Goal: Download file/media

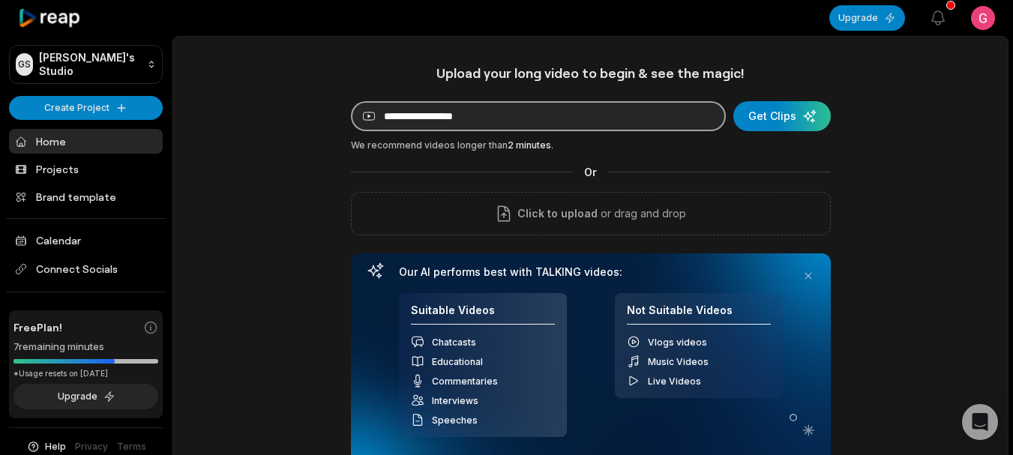
click at [537, 106] on input at bounding box center [538, 116] width 375 height 30
paste input "**********"
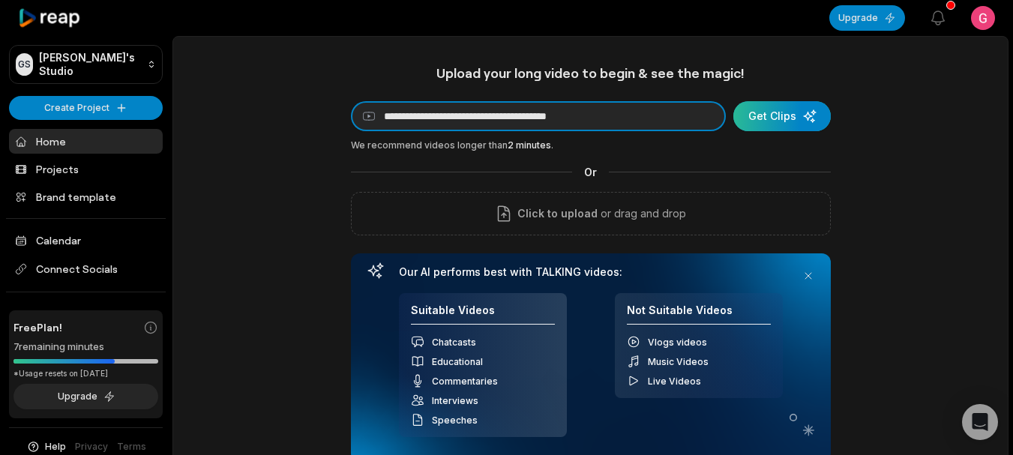
type input "**********"
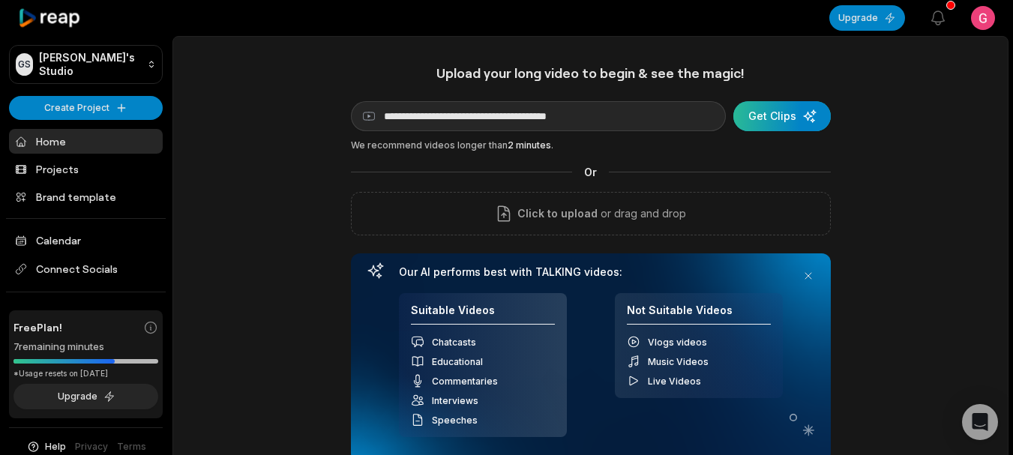
click at [775, 110] on div "submit" at bounding box center [781, 116] width 97 height 30
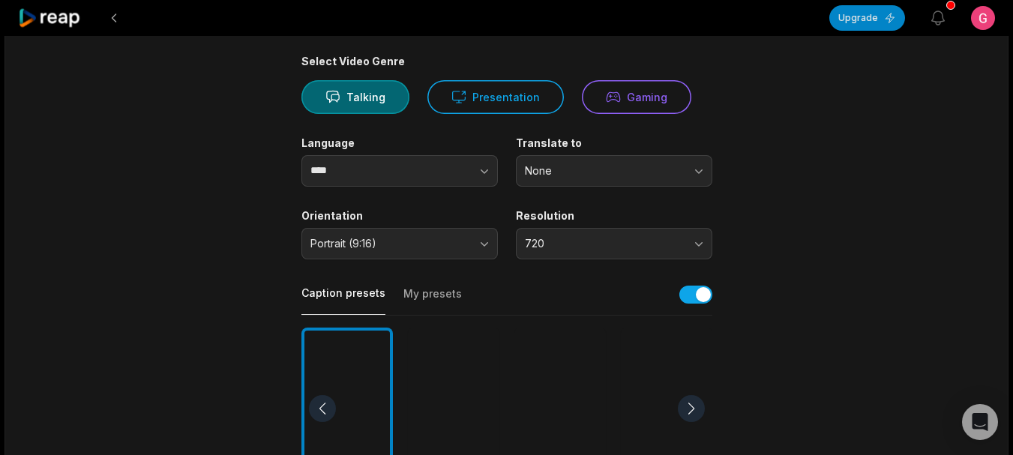
scroll to position [150, 0]
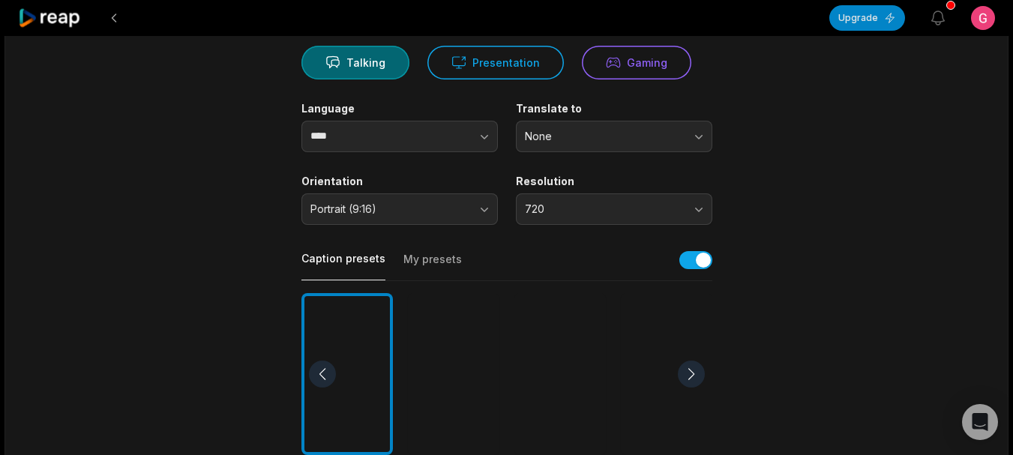
click at [546, 373] on div at bounding box center [559, 374] width 91 height 163
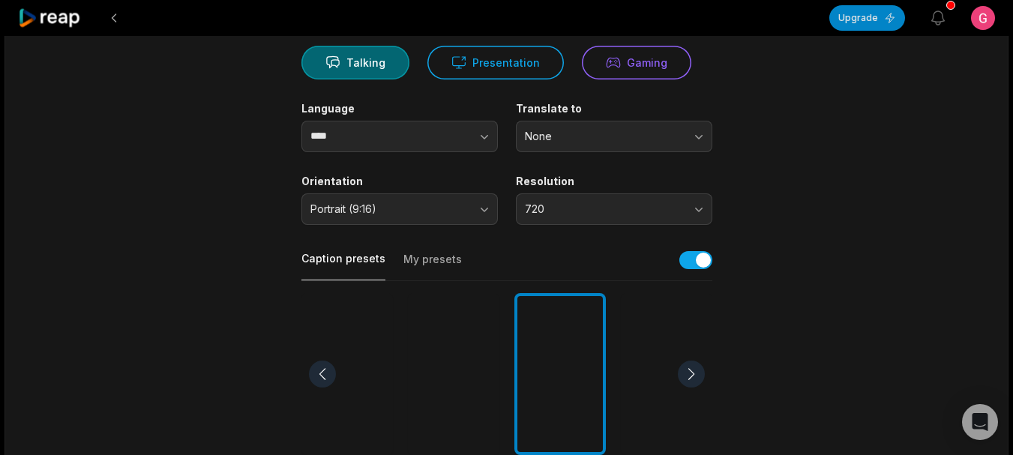
click at [547, 338] on div at bounding box center [559, 374] width 91 height 163
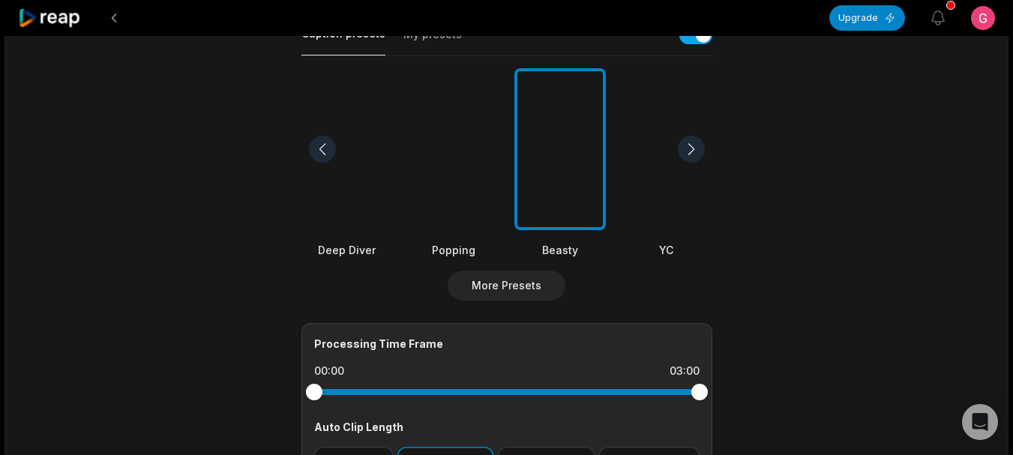
scroll to position [600, 0]
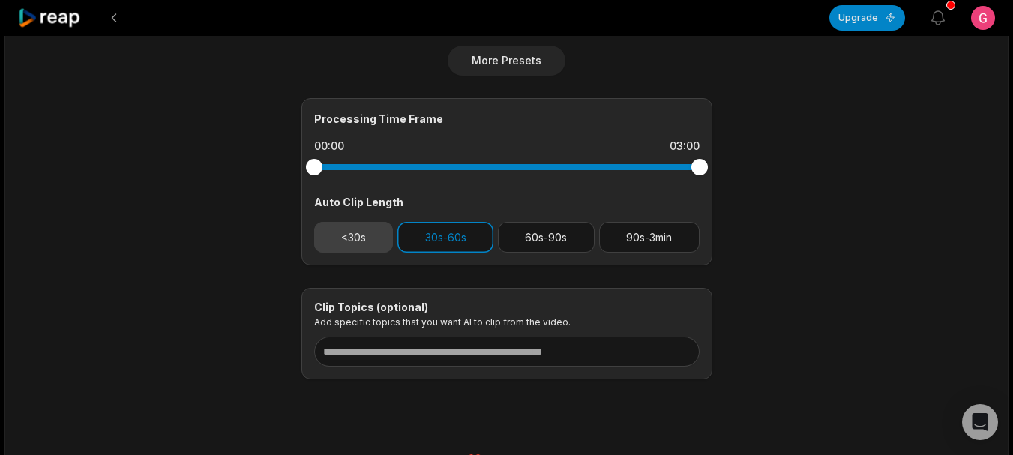
click at [375, 242] on button "<30s" at bounding box center [353, 237] width 79 height 31
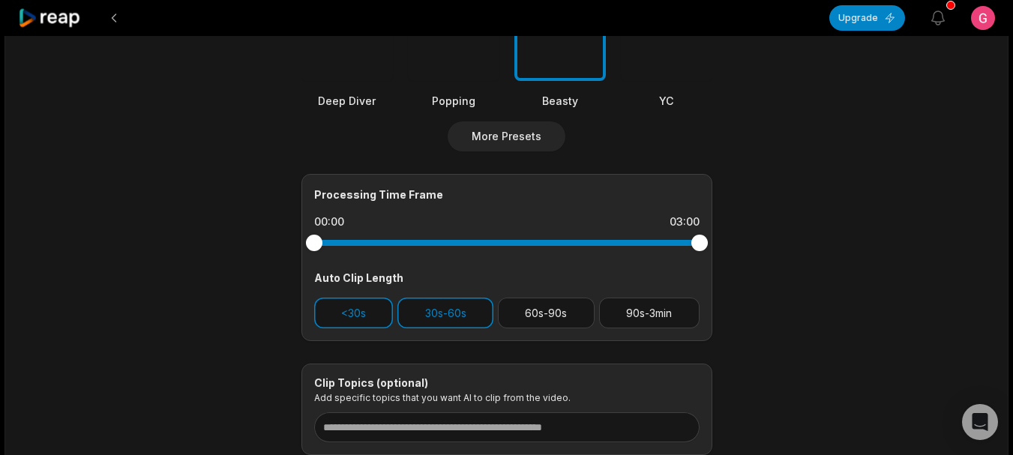
scroll to position [525, 0]
click at [436, 322] on button "30s-60s" at bounding box center [445, 312] width 96 height 31
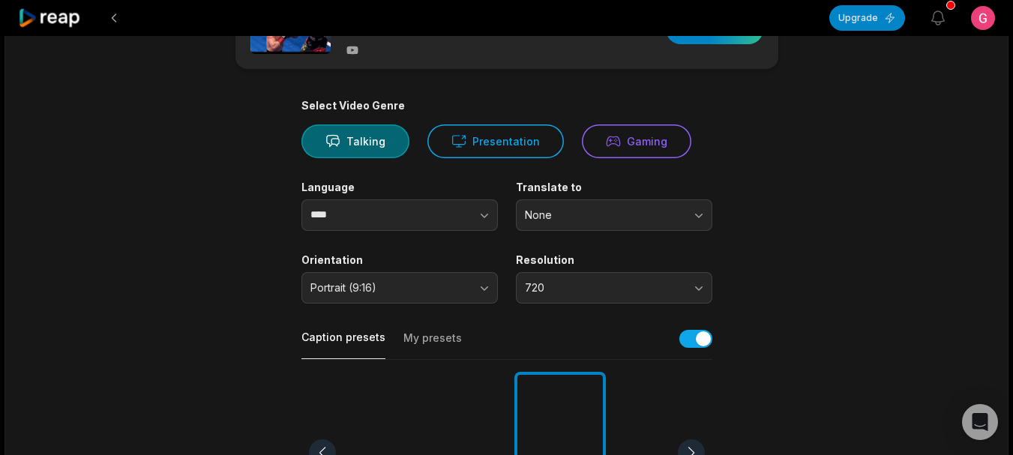
scroll to position [0, 0]
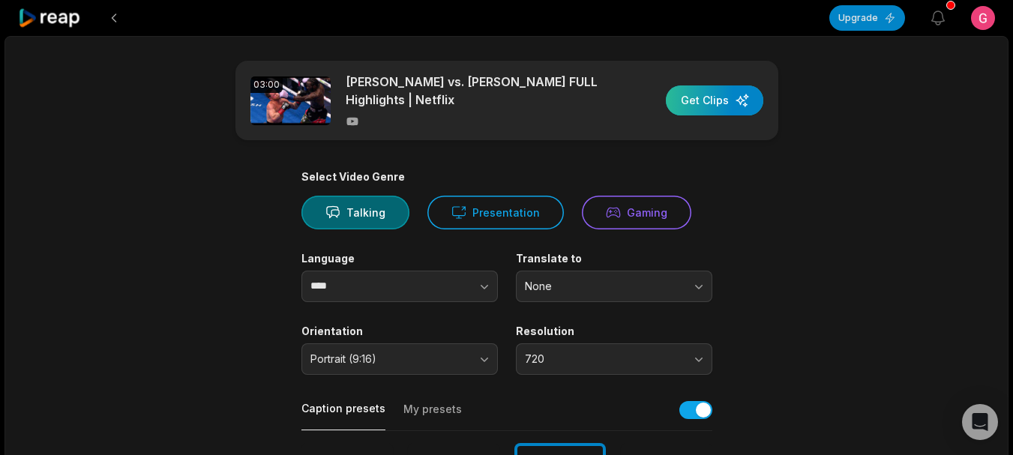
click at [721, 108] on div "button" at bounding box center [714, 100] width 97 height 30
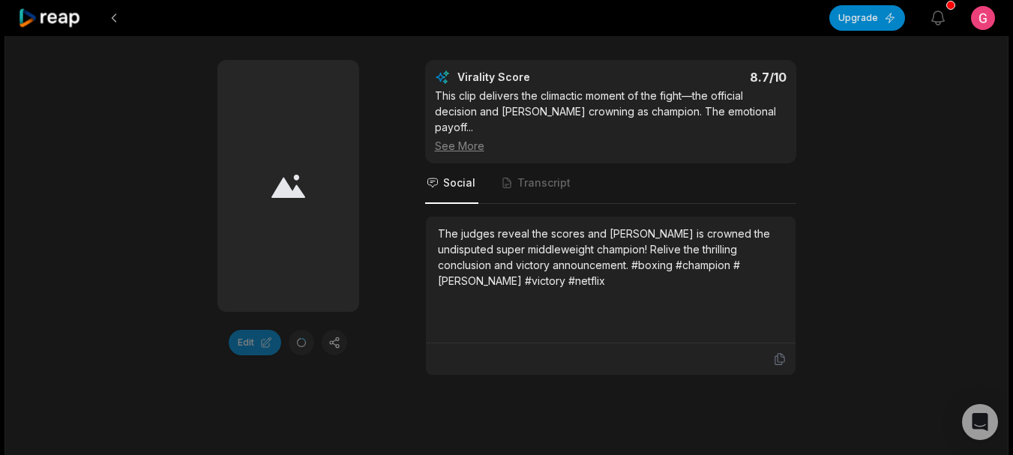
scroll to position [300, 0]
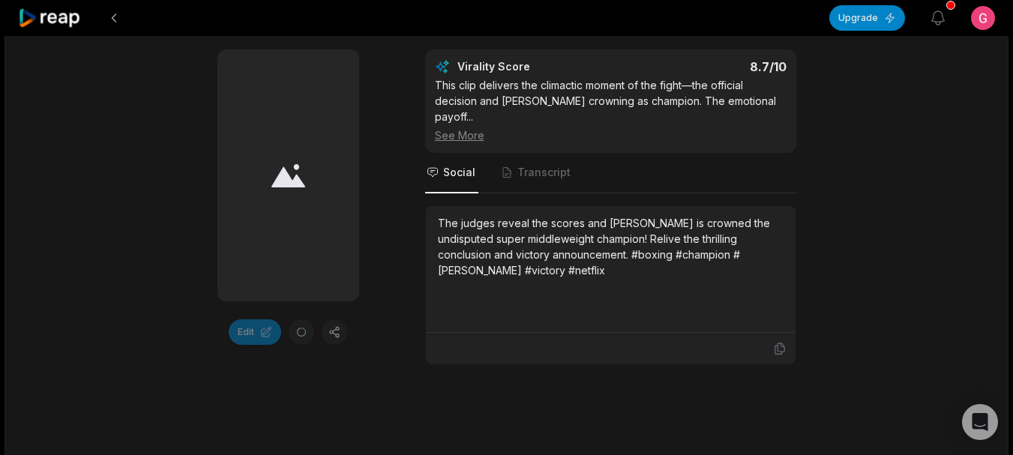
click at [274, 162] on div at bounding box center [288, 175] width 142 height 252
click at [278, 179] on icon at bounding box center [288, 175] width 34 height 23
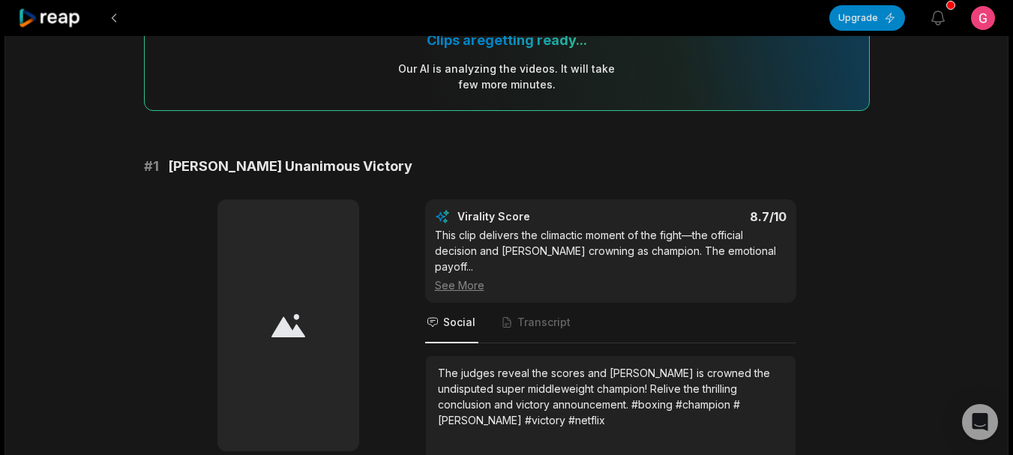
scroll to position [0, 0]
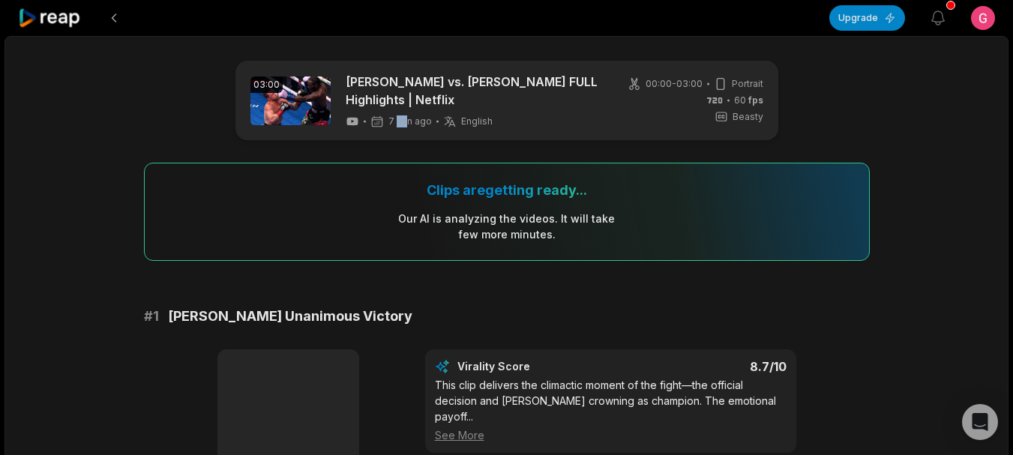
drag, startPoint x: 394, startPoint y: 124, endPoint x: 406, endPoint y: 122, distance: 12.1
click at [406, 122] on span "7 min ago" at bounding box center [409, 121] width 43 height 12
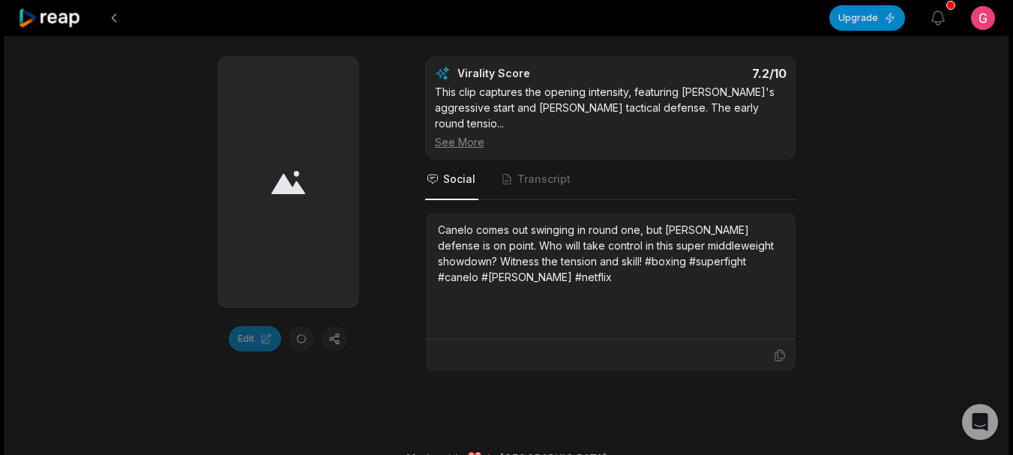
scroll to position [1655, 0]
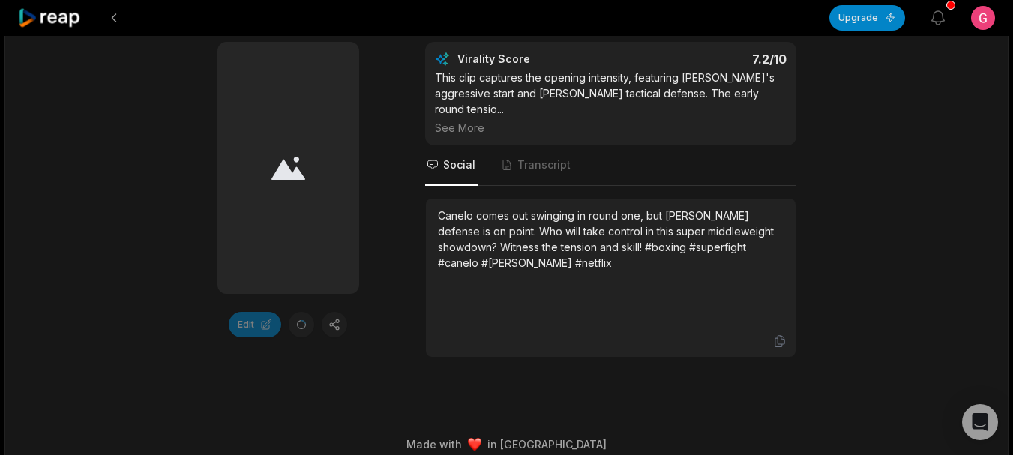
click at [282, 181] on div at bounding box center [288, 168] width 142 height 252
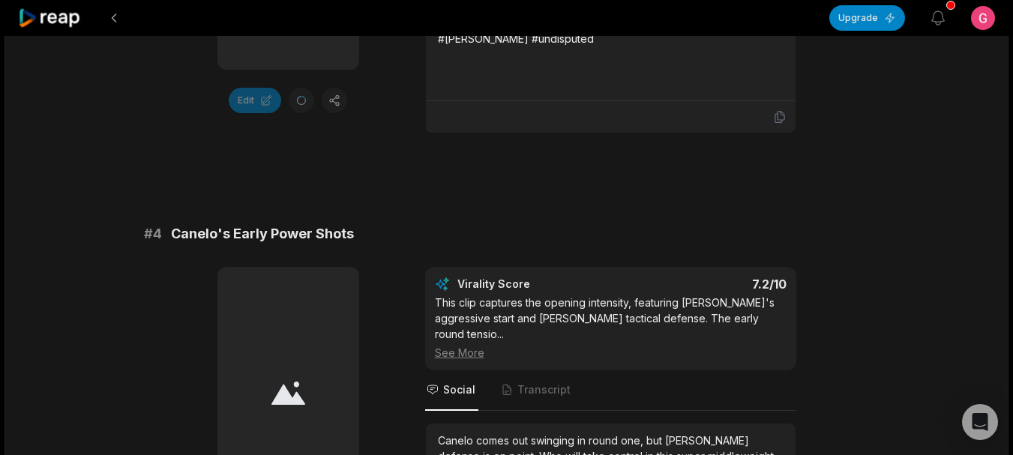
scroll to position [1580, 0]
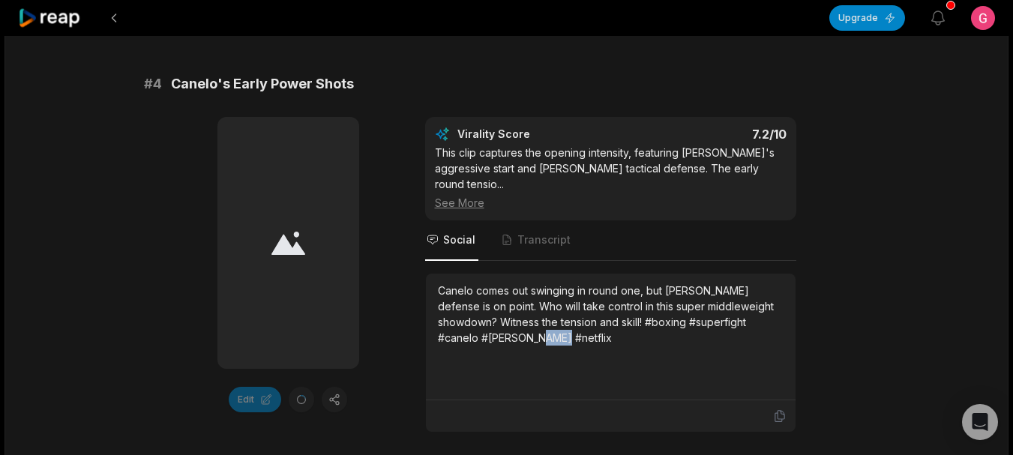
drag, startPoint x: 467, startPoint y: 324, endPoint x: 451, endPoint y: 317, distance: 17.8
click at [454, 324] on div "Canelo comes out swinging in round one, but [PERSON_NAME] defense is on point. …" at bounding box center [611, 314] width 346 height 63
click at [445, 301] on div "Canelo comes out swinging in round one, but [PERSON_NAME] defense is on point. …" at bounding box center [611, 314] width 346 height 63
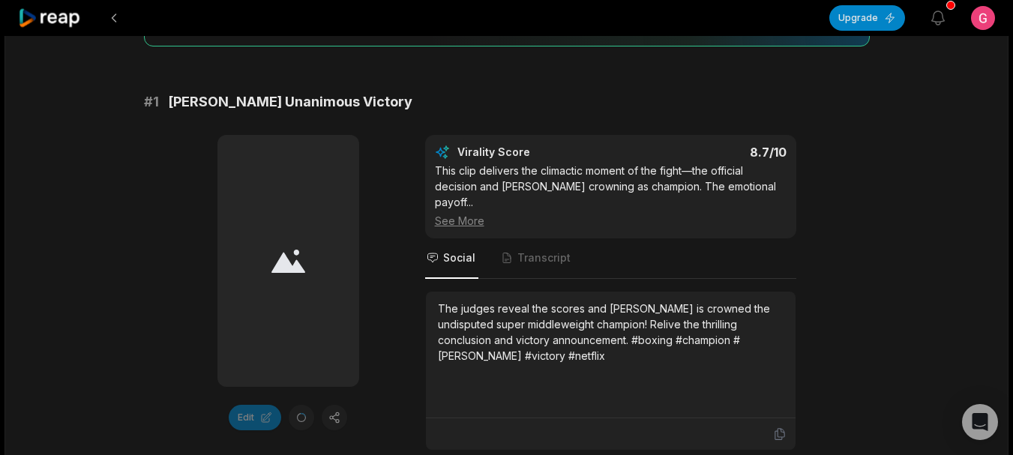
scroll to position [225, 0]
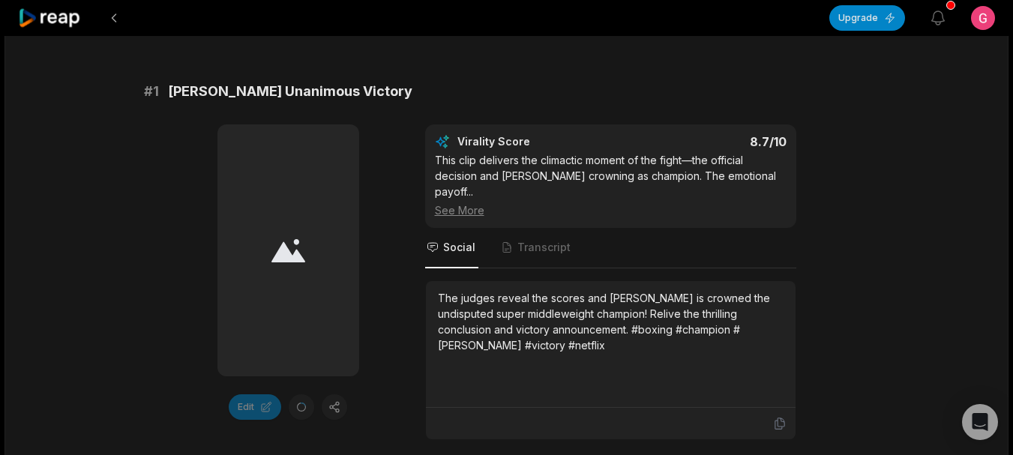
click at [292, 239] on icon at bounding box center [288, 250] width 34 height 25
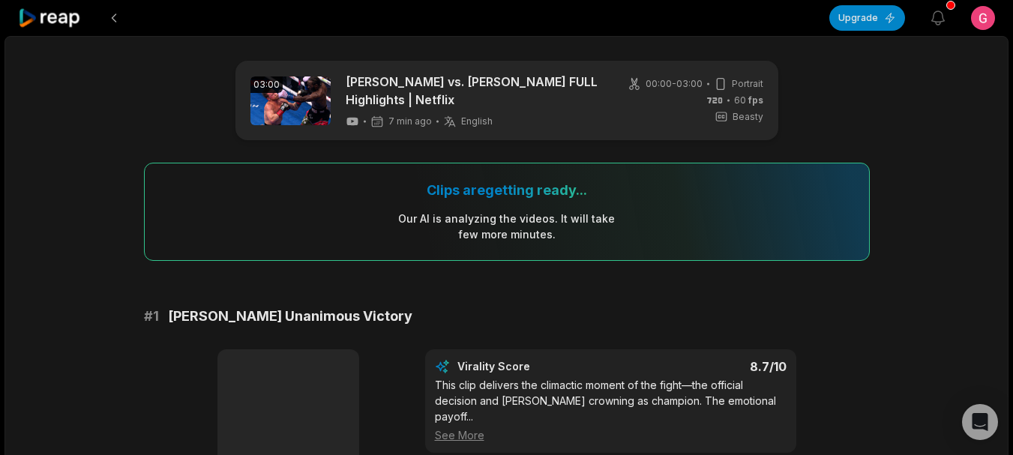
drag, startPoint x: 423, startPoint y: 196, endPoint x: 588, endPoint y: 192, distance: 165.0
click at [588, 192] on div "Clips are getting ready... Our AI is analyzing the video s . It will take few m…" at bounding box center [507, 212] width 726 height 98
drag, startPoint x: 425, startPoint y: 224, endPoint x: 583, endPoint y: 180, distance: 163.6
click at [583, 180] on div "Clips are getting ready... Our AI is analyzing the video s . It will take few m…" at bounding box center [507, 212] width 726 height 98
click at [564, 214] on div "Our AI is analyzing the video s . It will take few more minutes." at bounding box center [506, 226] width 218 height 31
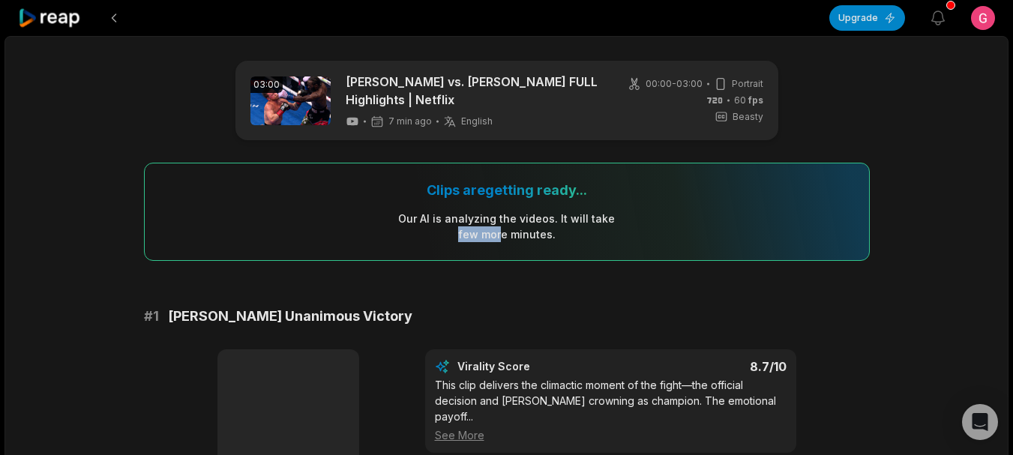
drag, startPoint x: 457, startPoint y: 230, endPoint x: 508, endPoint y: 232, distance: 50.3
click at [508, 232] on div "Our AI is analyzing the video s . It will take few more minutes." at bounding box center [506, 226] width 218 height 31
click at [511, 241] on div "Our AI is analyzing the video s . It will take few more minutes." at bounding box center [506, 226] width 218 height 31
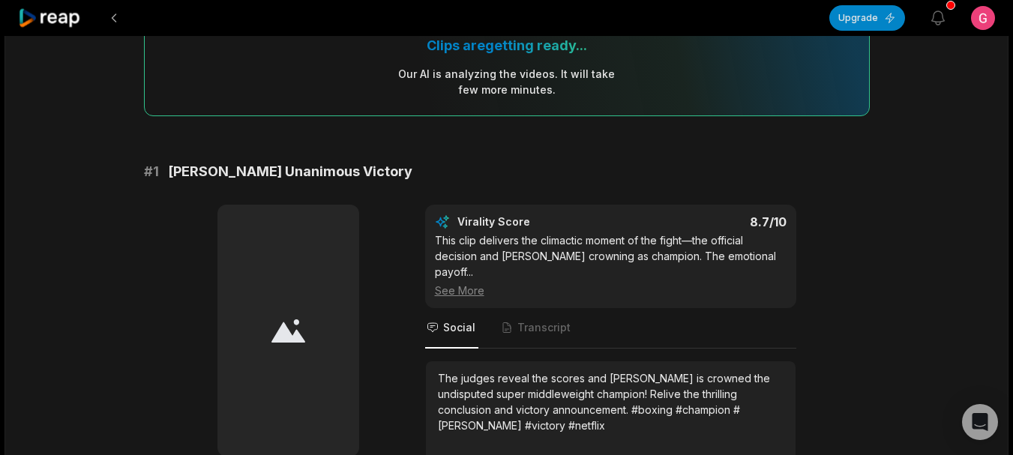
scroll to position [225, 0]
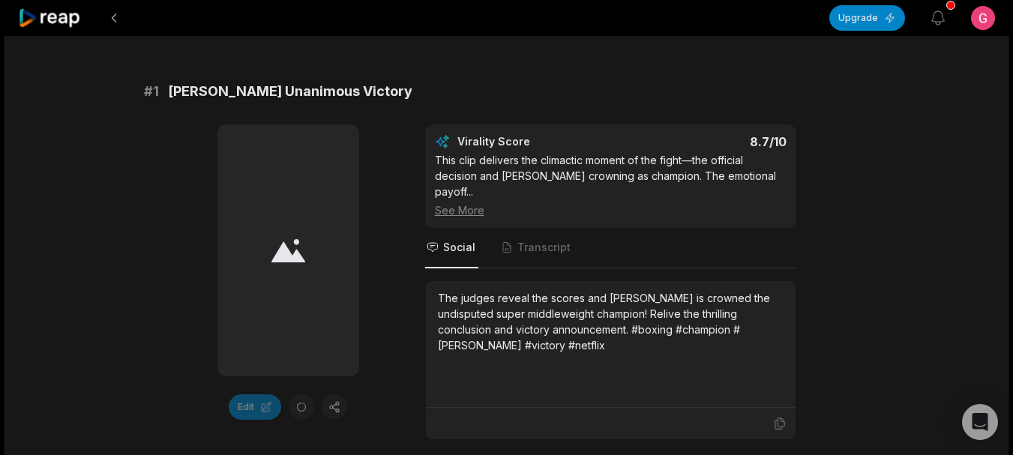
click at [289, 262] on icon at bounding box center [288, 250] width 34 height 25
click at [289, 262] on icon at bounding box center [288, 250] width 34 height 23
click at [289, 261] on icon at bounding box center [288, 250] width 34 height 23
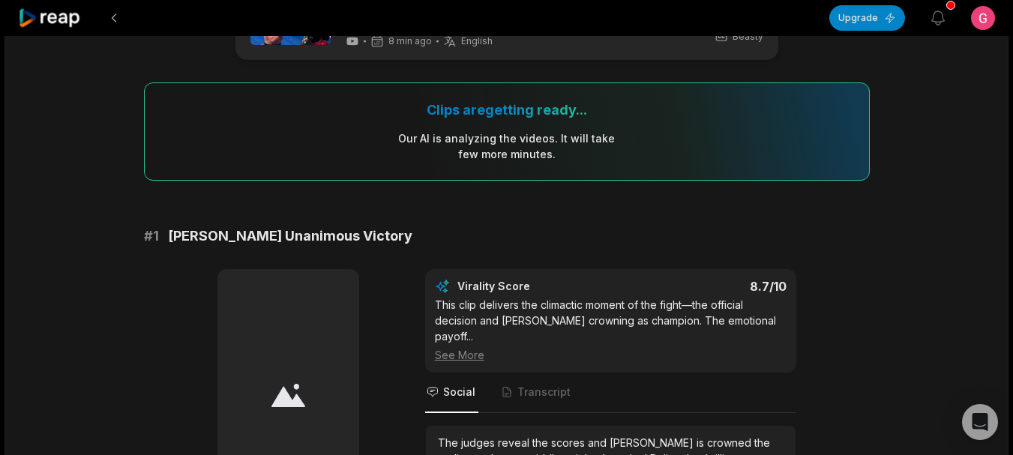
scroll to position [0, 0]
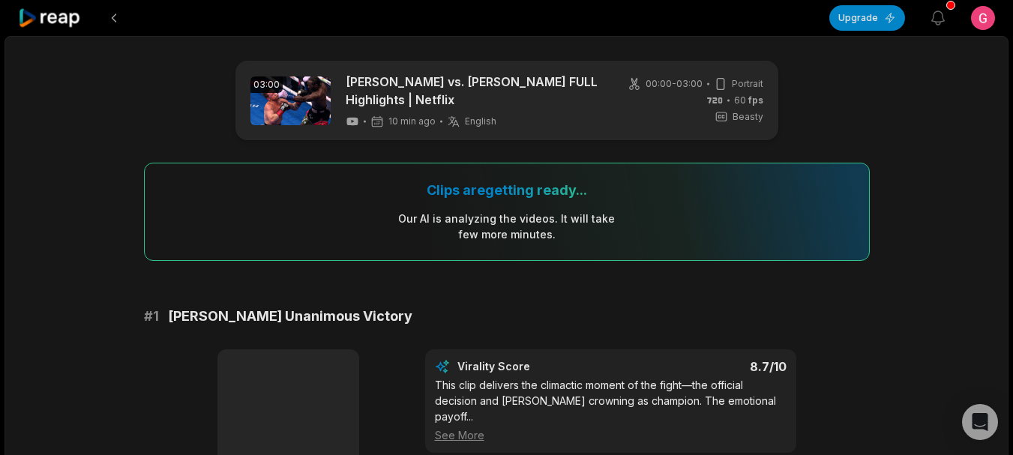
click at [513, 215] on div "Our AI is analyzing the video s . It will take few more minutes." at bounding box center [506, 226] width 218 height 31
click at [490, 223] on div "Our AI is analyzing the video s . It will take few more minutes." at bounding box center [506, 226] width 218 height 31
click at [485, 200] on div "Clips are getting ready... Our AI is analyzing the video s . It will take few m…" at bounding box center [507, 212] width 726 height 98
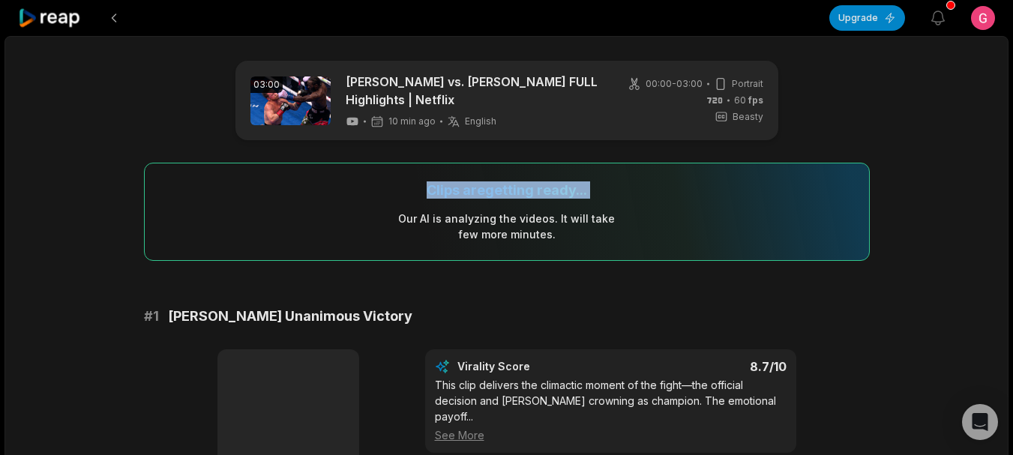
click at [488, 200] on div "Clips are getting ready... Our AI is analyzing the video s . It will take few m…" at bounding box center [507, 212] width 726 height 98
click at [489, 218] on div "Our AI is analyzing the video s . It will take few more minutes." at bounding box center [506, 226] width 218 height 31
click at [488, 223] on div "Our AI is analyzing the video s . It will take few more minutes." at bounding box center [506, 226] width 218 height 31
click at [308, 110] on link at bounding box center [290, 100] width 80 height 49
click at [439, 177] on div "Clips are getting ready... Our AI is analyzing the video s . It will take few m…" at bounding box center [507, 212] width 726 height 98
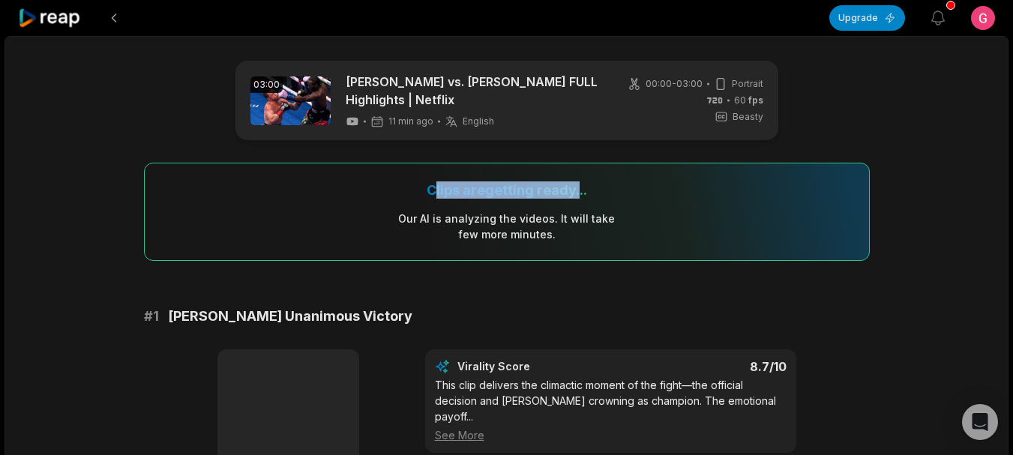
drag, startPoint x: 435, startPoint y: 186, endPoint x: 578, endPoint y: 184, distance: 143.2
click at [578, 184] on div "Clips are getting ready..." at bounding box center [507, 189] width 160 height 17
drag, startPoint x: 589, startPoint y: 187, endPoint x: 388, endPoint y: 200, distance: 201.4
click at [388, 200] on div "Clips are getting ready... Our AI is analyzing the video s . It will take few m…" at bounding box center [507, 212] width 726 height 98
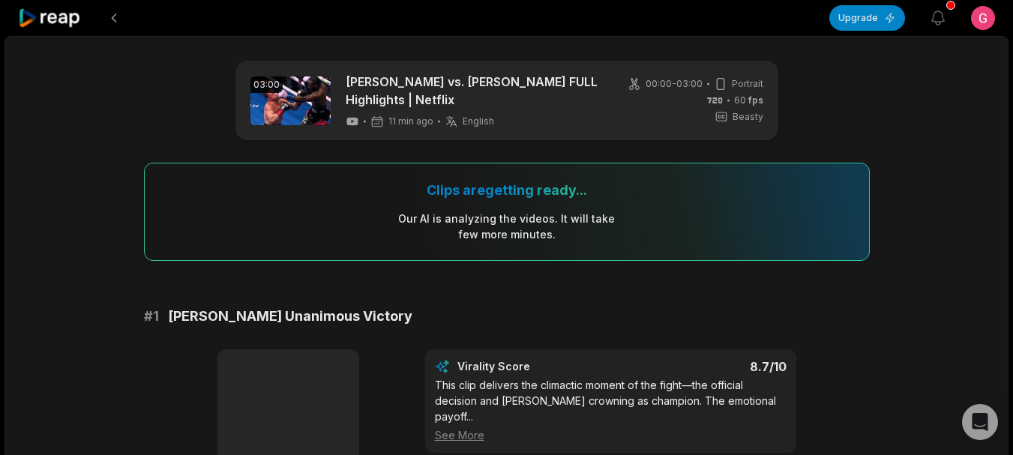
drag, startPoint x: 424, startPoint y: 196, endPoint x: 511, endPoint y: 192, distance: 86.3
click at [556, 184] on div "Clips are getting ready... Our AI is analyzing the video s . It will take few m…" at bounding box center [507, 212] width 726 height 98
click at [511, 192] on div "Clips are getting ready..." at bounding box center [507, 189] width 160 height 17
drag, startPoint x: 428, startPoint y: 198, endPoint x: 583, endPoint y: 191, distance: 155.4
click at [583, 191] on div "Clips are getting ready..." at bounding box center [507, 189] width 160 height 17
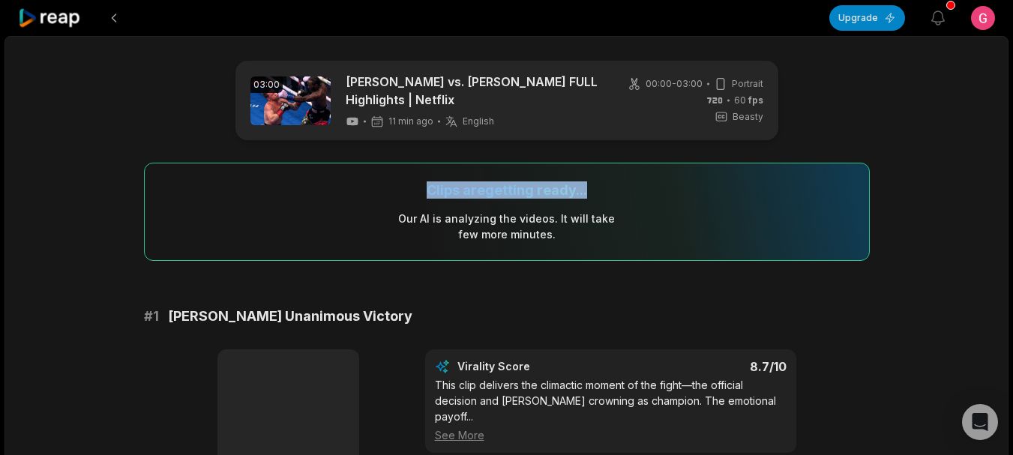
copy div "Clips are getting ready.."
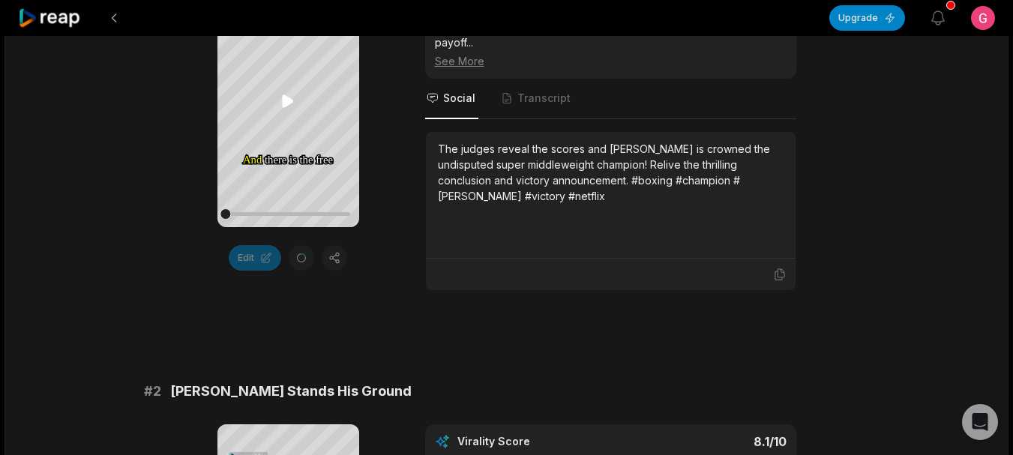
scroll to position [300, 0]
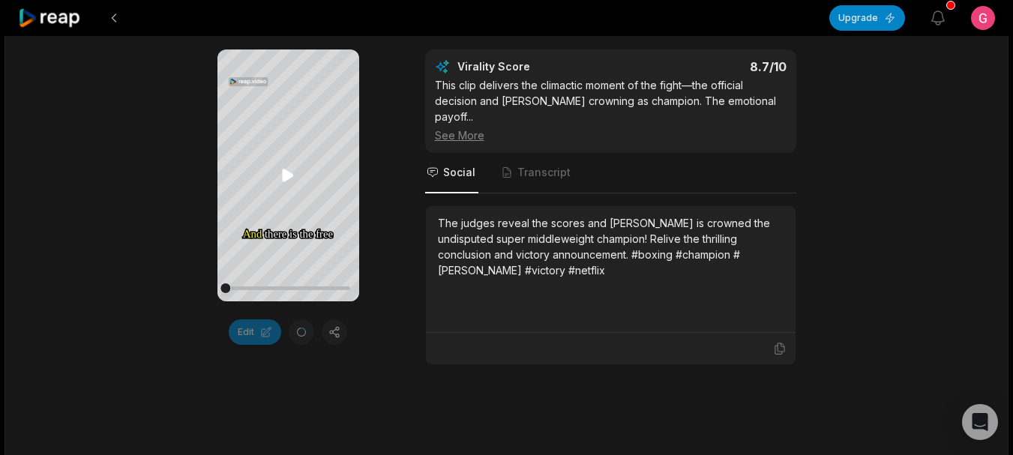
click at [293, 175] on icon at bounding box center [288, 175] width 11 height 13
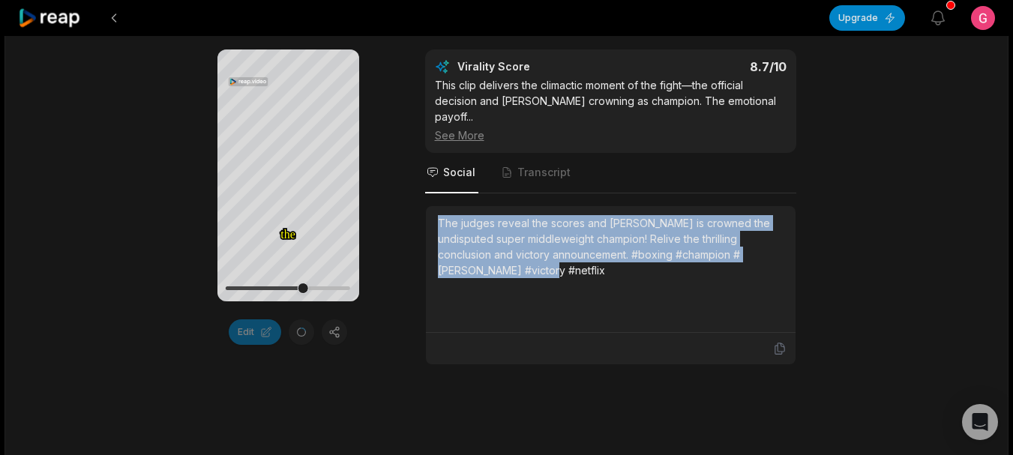
drag, startPoint x: 580, startPoint y: 271, endPoint x: 436, endPoint y: 220, distance: 153.2
click at [436, 220] on div "The judges reveal the scores and [PERSON_NAME] is crowned the undisputed super …" at bounding box center [611, 269] width 370 height 127
drag, startPoint x: 447, startPoint y: 220, endPoint x: 597, endPoint y: 280, distance: 161.2
click at [597, 280] on div "The judges reveal the scores and [PERSON_NAME] is crowned the undisputed super …" at bounding box center [611, 269] width 346 height 108
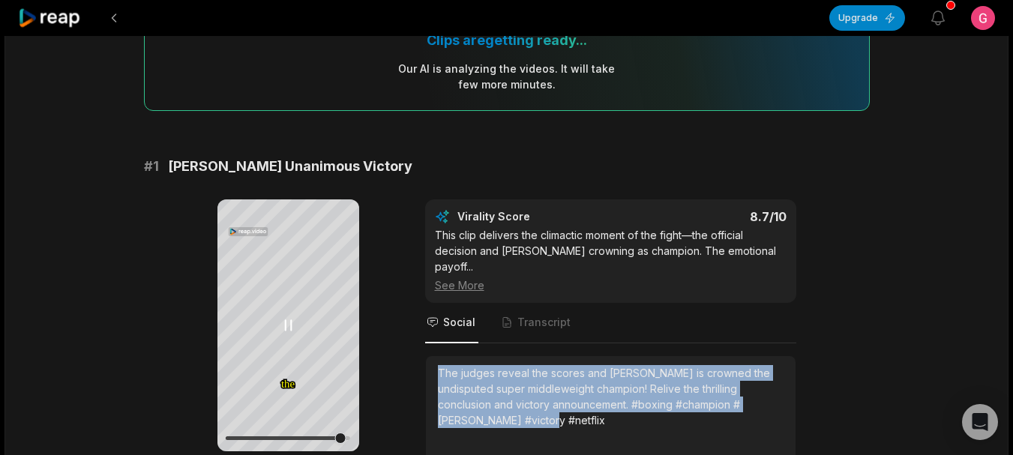
scroll to position [225, 0]
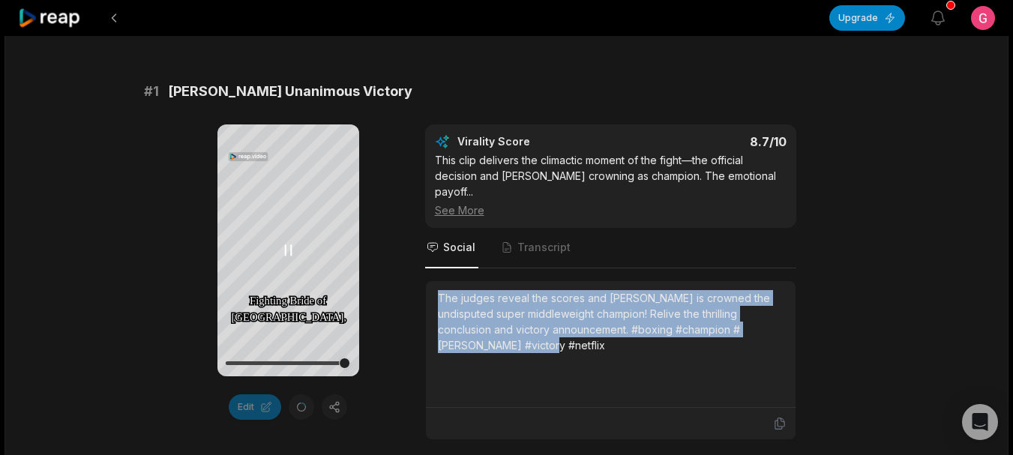
click at [287, 242] on icon at bounding box center [288, 250] width 18 height 18
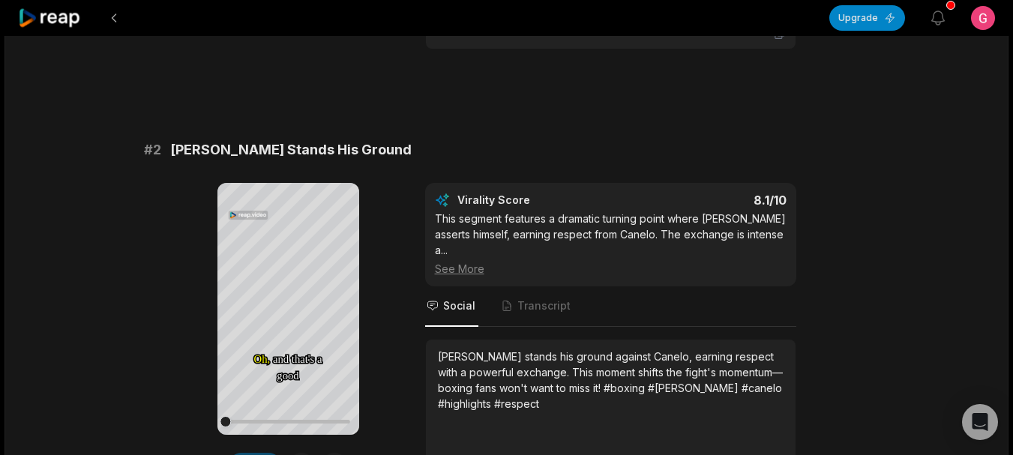
scroll to position [750, 0]
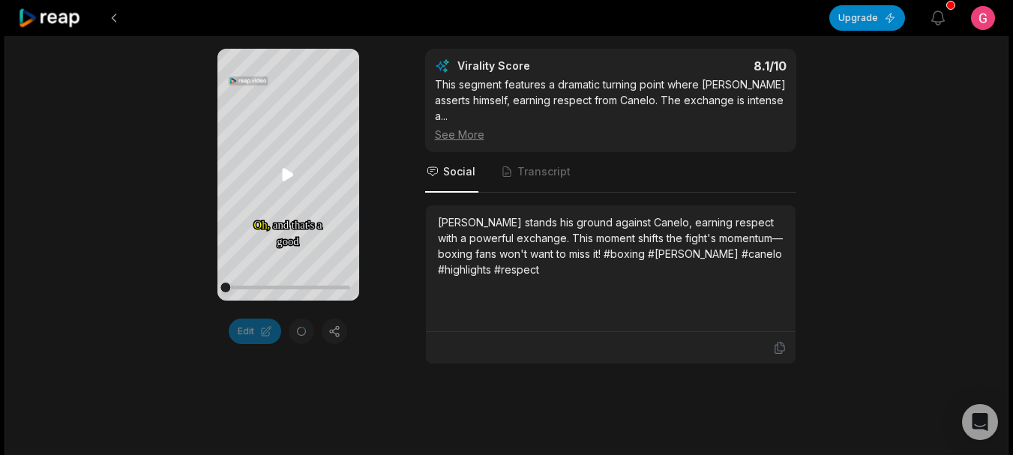
click at [294, 171] on icon at bounding box center [288, 175] width 18 height 18
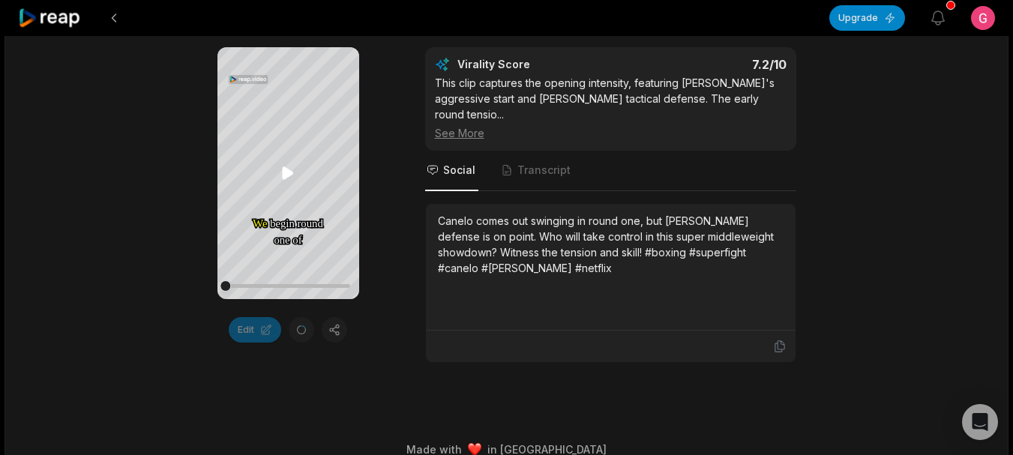
scroll to position [1655, 0]
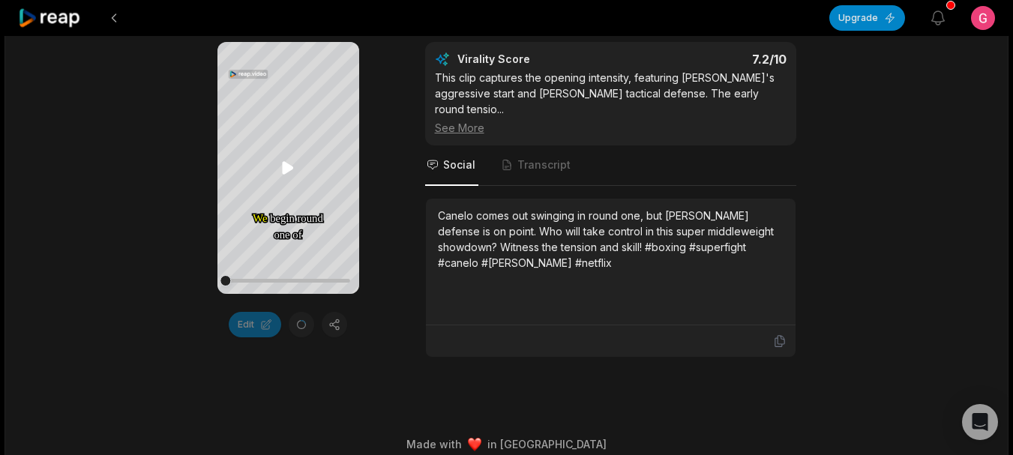
click at [291, 175] on icon at bounding box center [288, 168] width 18 height 18
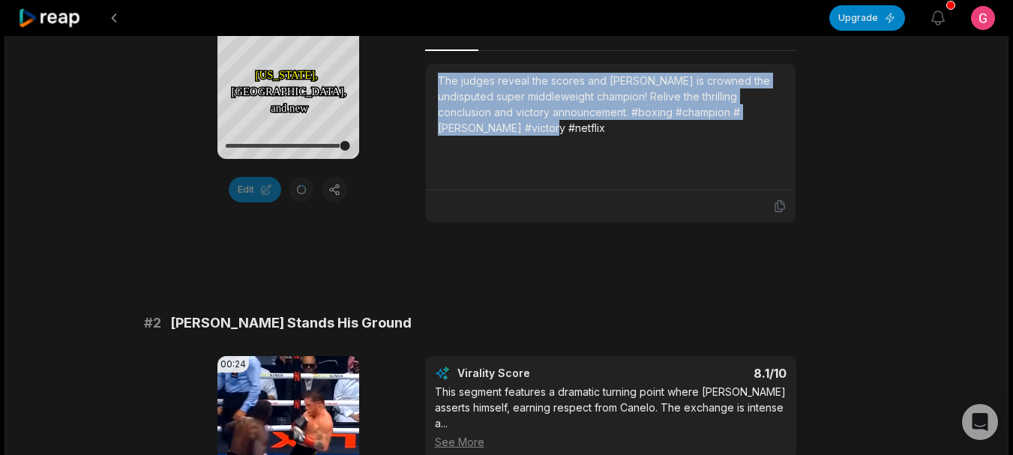
scroll to position [680, 0]
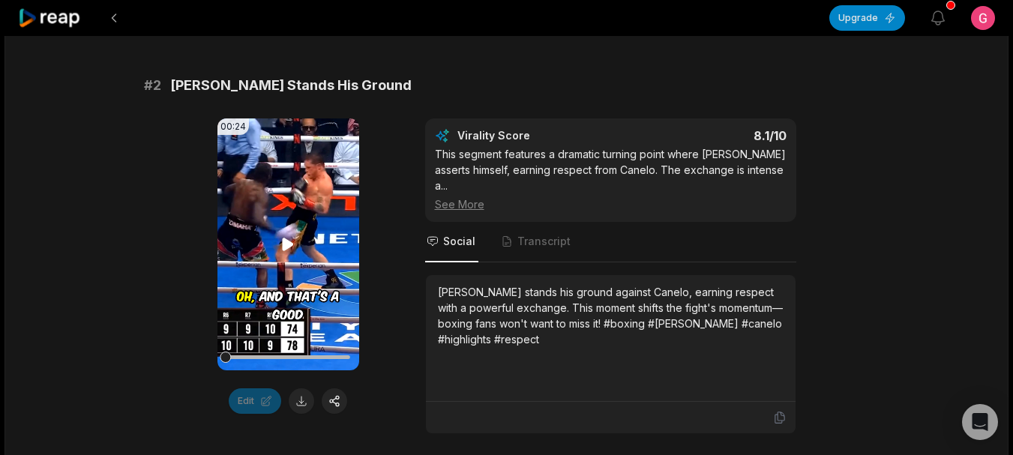
click at [287, 243] on icon at bounding box center [288, 244] width 11 height 13
click at [294, 238] on icon at bounding box center [288, 244] width 18 height 18
click at [290, 242] on icon at bounding box center [288, 244] width 11 height 13
drag, startPoint x: 244, startPoint y: 357, endPoint x: 278, endPoint y: 364, distance: 34.6
click at [278, 364] on div at bounding box center [288, 357] width 124 height 26
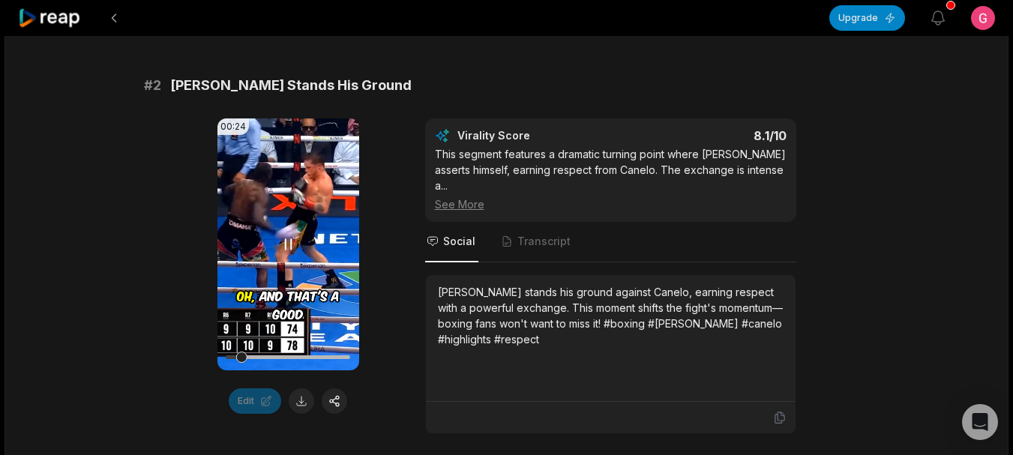
drag, startPoint x: 247, startPoint y: 365, endPoint x: 292, endPoint y: 365, distance: 44.2
click at [292, 365] on div at bounding box center [288, 357] width 124 height 26
click at [281, 358] on div at bounding box center [288, 357] width 124 height 4
click at [298, 400] on button at bounding box center [301, 400] width 25 height 25
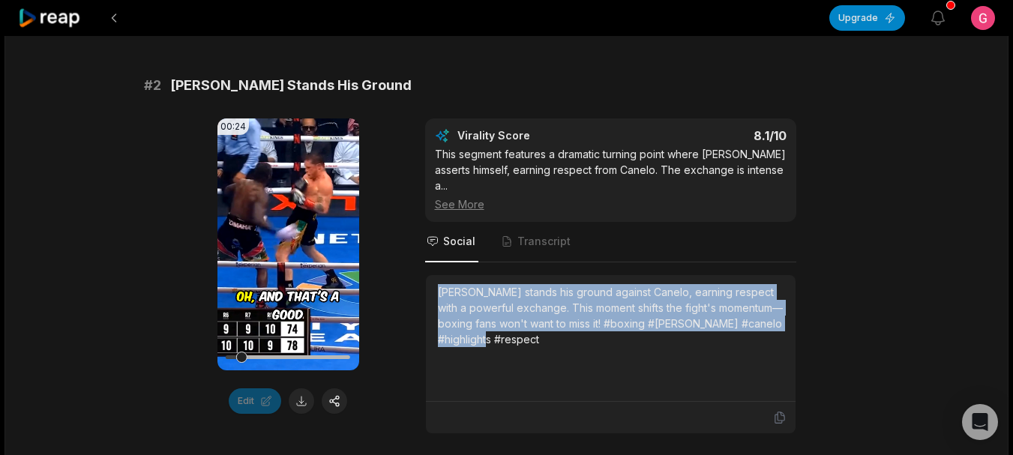
drag, startPoint x: 433, startPoint y: 291, endPoint x: 568, endPoint y: 336, distance: 143.0
click at [568, 336] on div "[PERSON_NAME] stands his ground against Canelo, earning respect with a powerful…" at bounding box center [611, 338] width 370 height 127
copy div "[PERSON_NAME] stands his ground against Canelo, earning respect with a powerful…"
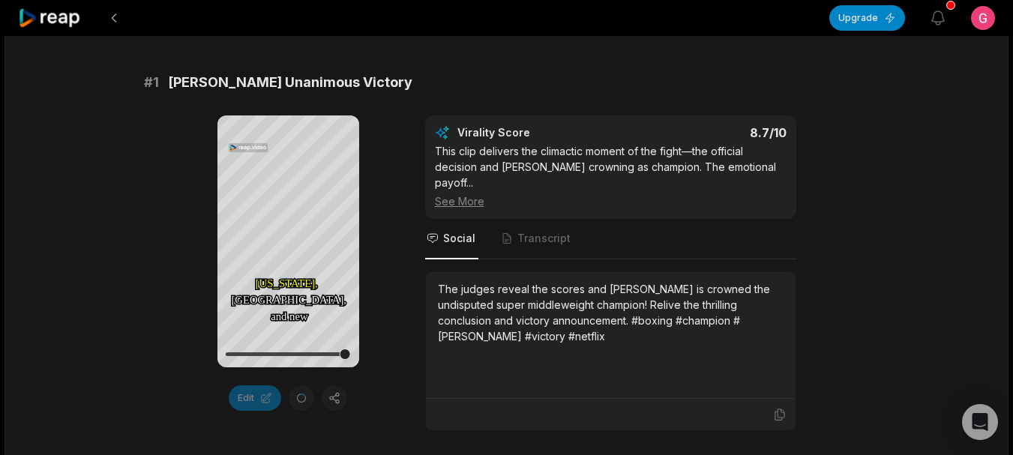
scroll to position [300, 0]
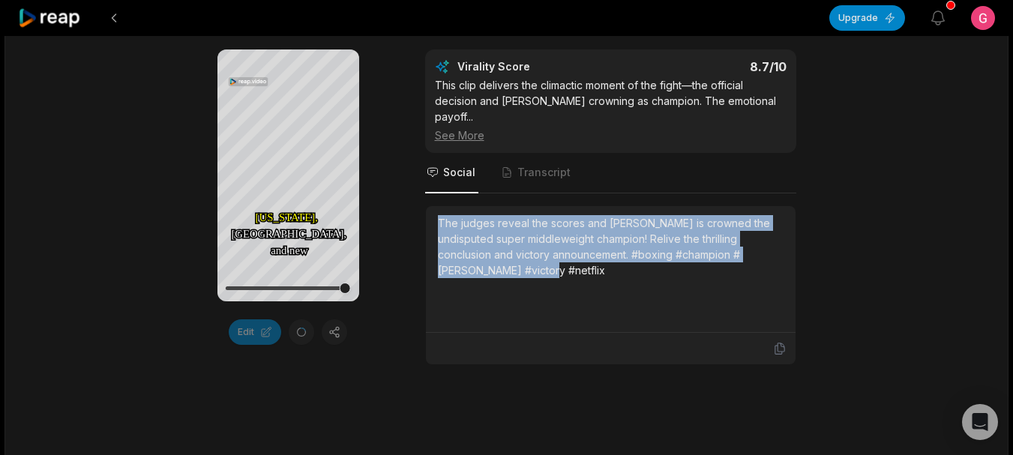
drag, startPoint x: 481, startPoint y: 220, endPoint x: 591, endPoint y: 276, distance: 123.4
click at [591, 276] on div "The judges reveal the scores and [PERSON_NAME] is crowned the undisputed super …" at bounding box center [611, 246] width 346 height 63
copy div "The judges reveal the scores and [PERSON_NAME] is crowned the undisputed super …"
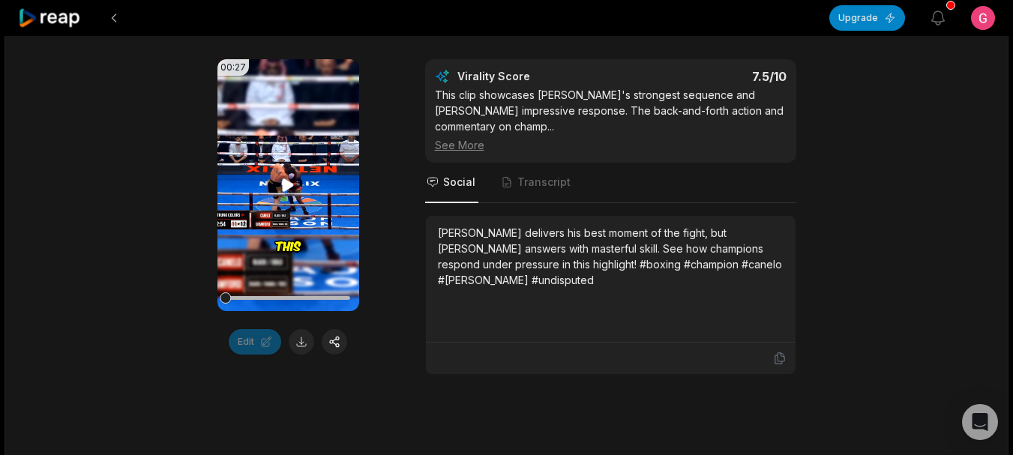
scroll to position [1200, 0]
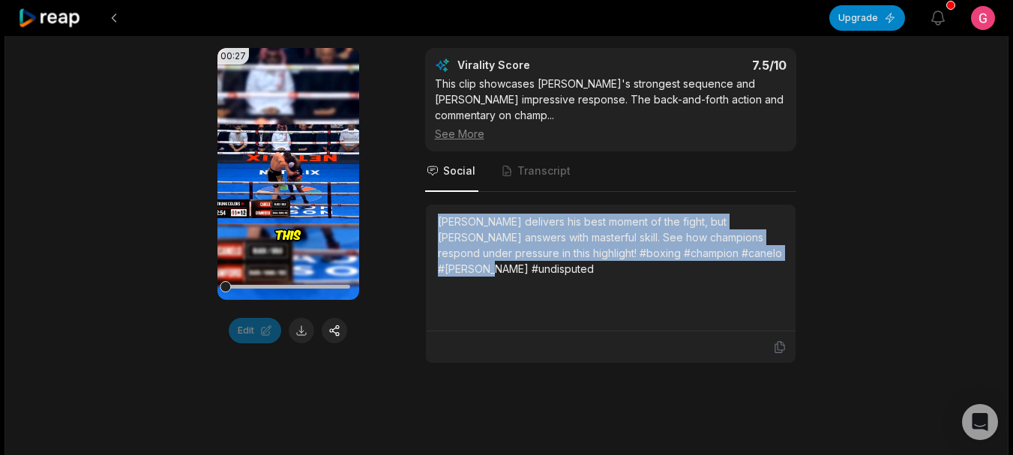
drag, startPoint x: 440, startPoint y: 223, endPoint x: 781, endPoint y: 268, distance: 344.1
click at [781, 268] on div "[PERSON_NAME] delivers his best moment of the fight, but [PERSON_NAME] answers …" at bounding box center [611, 268] width 346 height 108
copy div "[PERSON_NAME] delivers his best moment of the fight, but [PERSON_NAME] answers …"
click at [301, 342] on button at bounding box center [301, 330] width 25 height 25
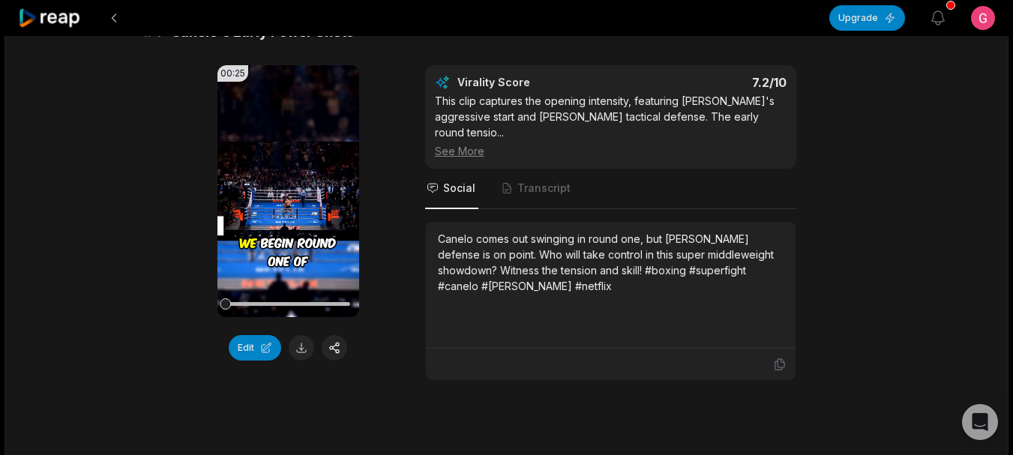
scroll to position [1529, 0]
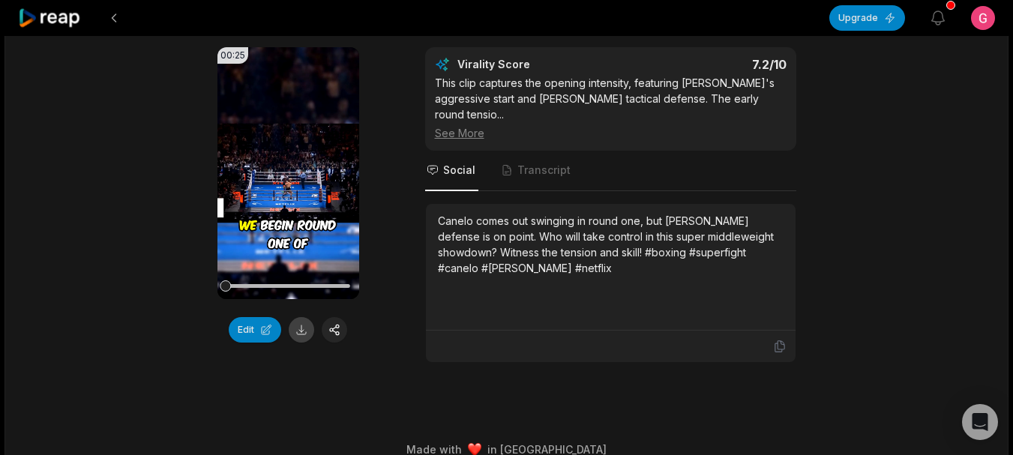
click at [300, 338] on button at bounding box center [301, 329] width 25 height 25
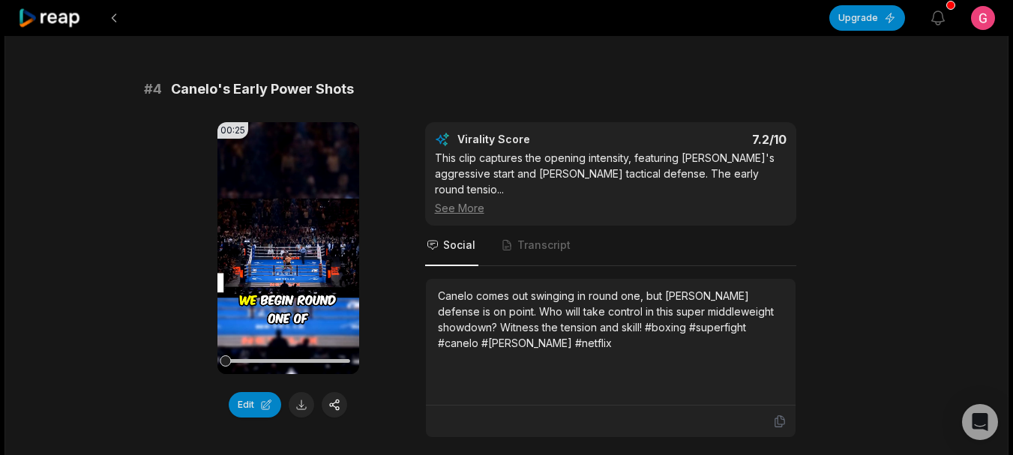
click at [440, 288] on div "Canelo comes out swinging in round one, but [PERSON_NAME] defense is on point. …" at bounding box center [611, 319] width 346 height 63
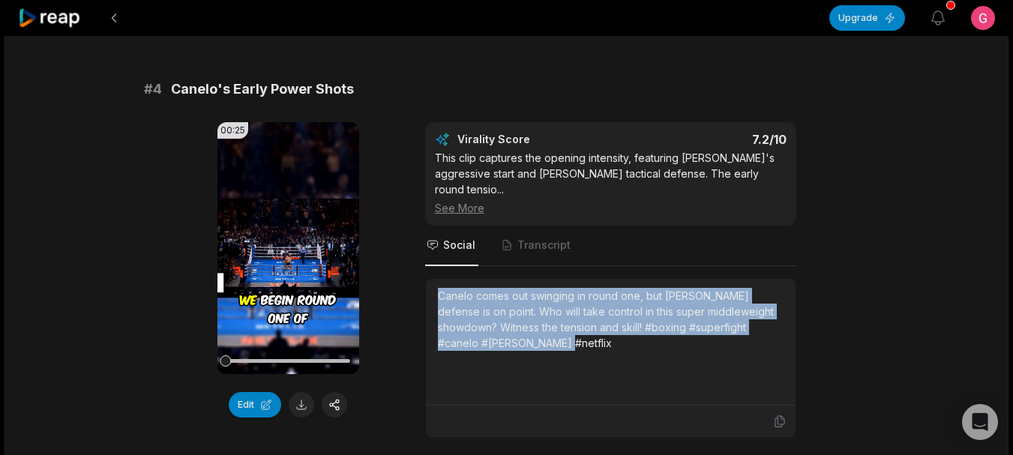
drag, startPoint x: 436, startPoint y: 278, endPoint x: 488, endPoint y: 321, distance: 67.1
click at [488, 321] on div "Canelo comes out swinging in round one, but [PERSON_NAME] defense is on point. …" at bounding box center [611, 342] width 370 height 127
copy div "Canelo comes out swinging in round one, but [PERSON_NAME] defense is on point. …"
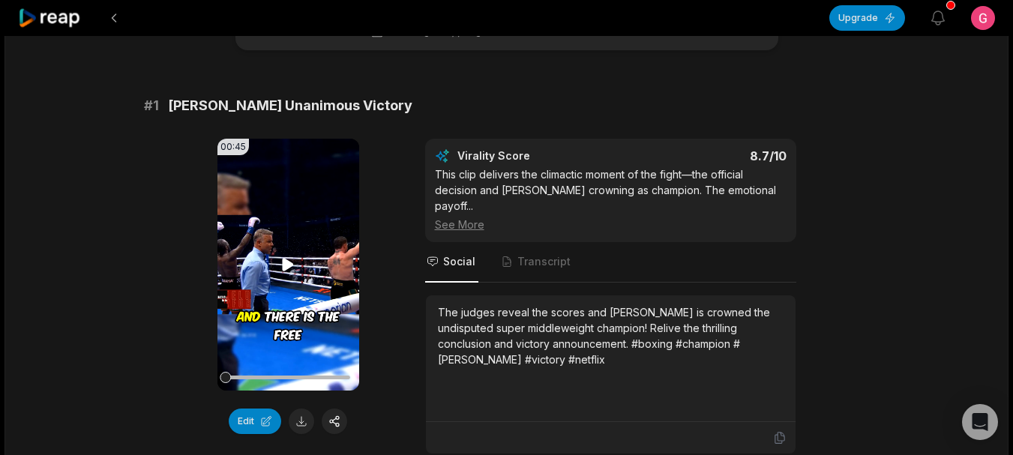
scroll to position [104, 0]
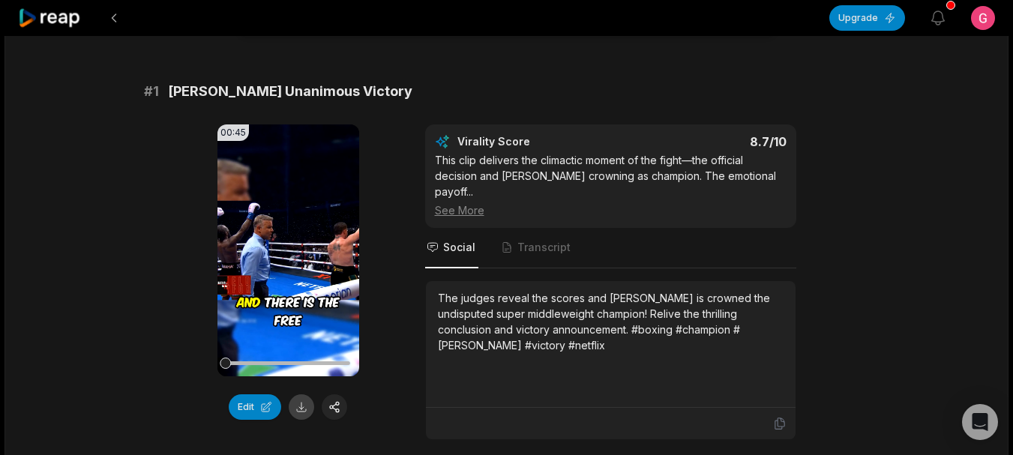
click at [295, 405] on button at bounding box center [301, 406] width 25 height 25
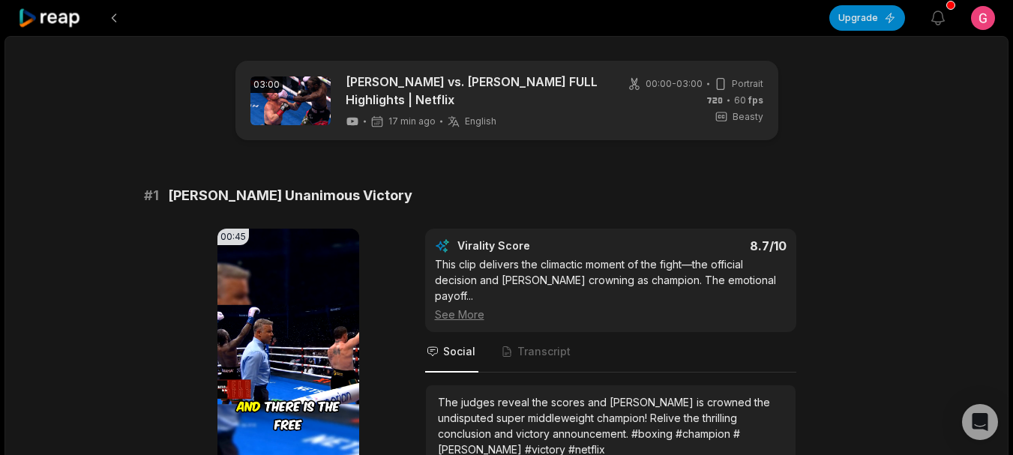
scroll to position [75, 0]
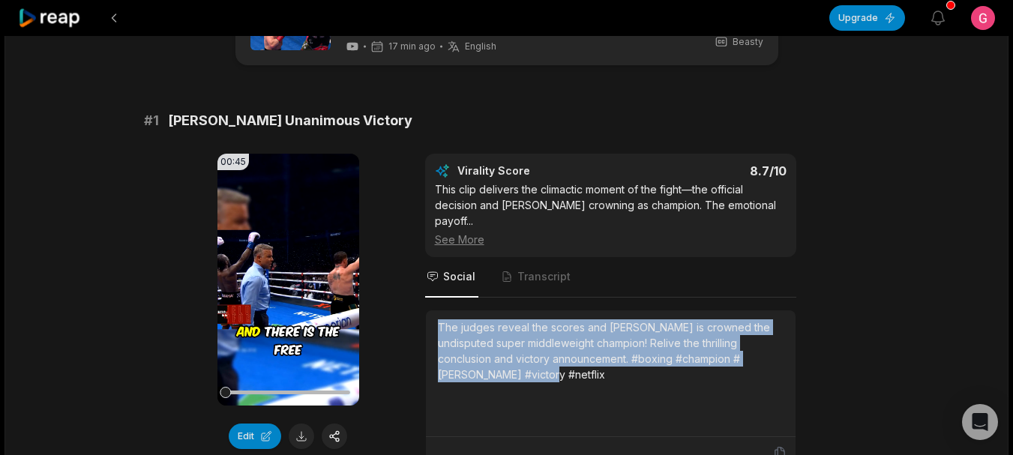
drag, startPoint x: 437, startPoint y: 322, endPoint x: 577, endPoint y: 376, distance: 149.8
click at [577, 376] on div "The judges reveal the scores and [PERSON_NAME] is crowned the undisputed super …" at bounding box center [611, 350] width 346 height 63
copy div "The judges reveal the scores and [PERSON_NAME] is crowned the undisputed super …"
